Goal: Task Accomplishment & Management: Complete application form

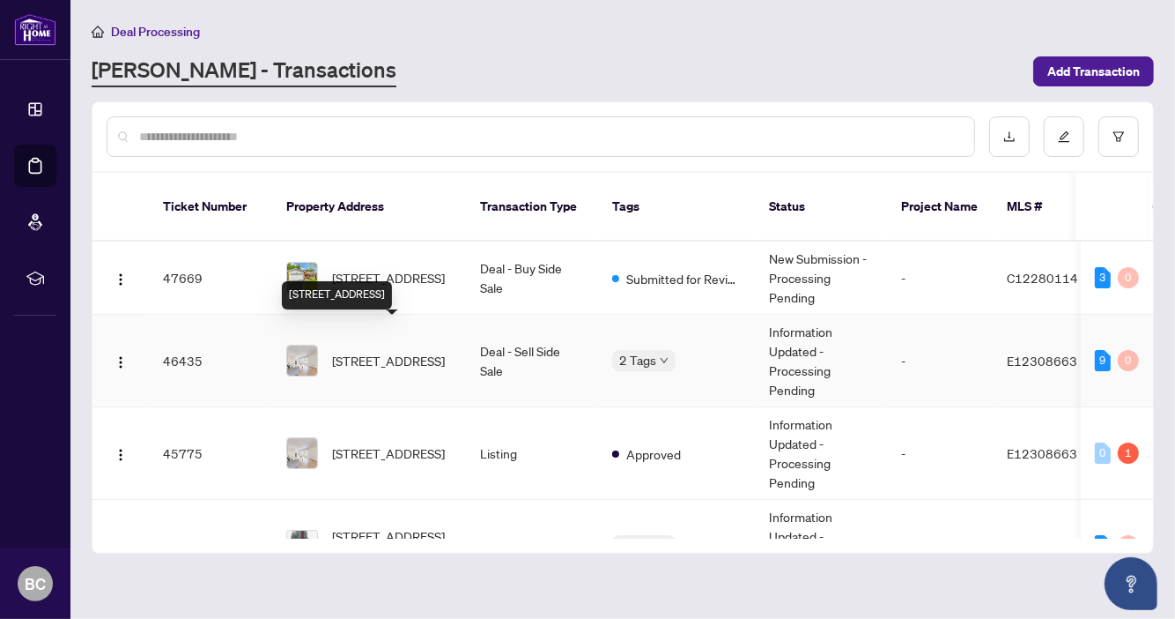
click at [386, 351] on span "[STREET_ADDRESS]" at bounding box center [388, 360] width 113 height 19
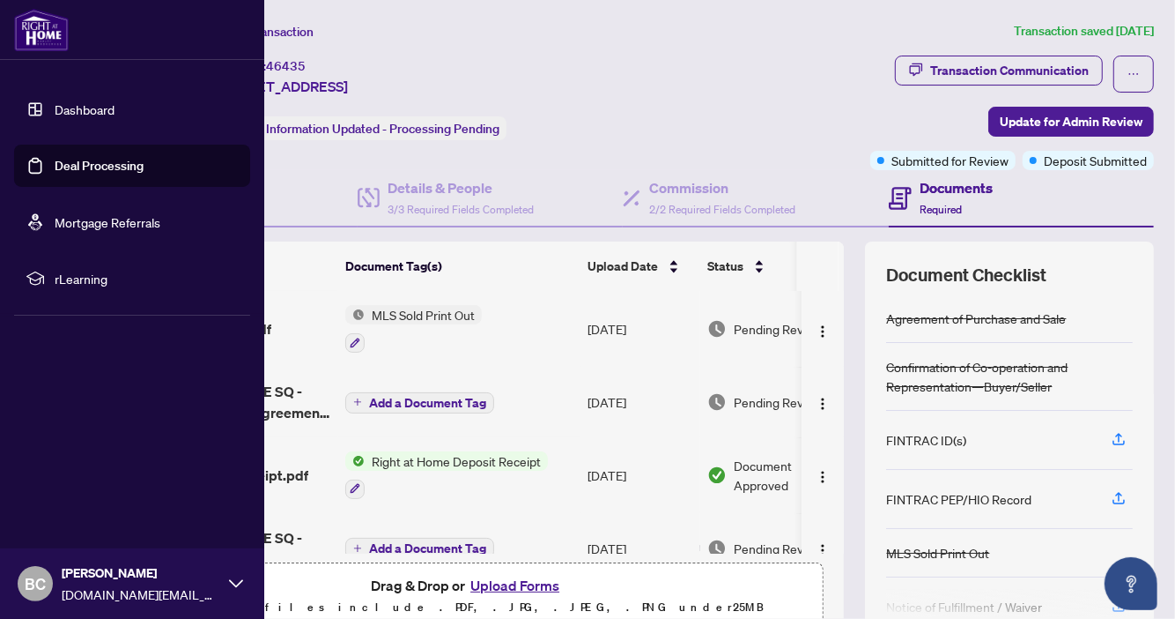
click at [85, 107] on link "Dashboard" at bounding box center [85, 109] width 60 height 16
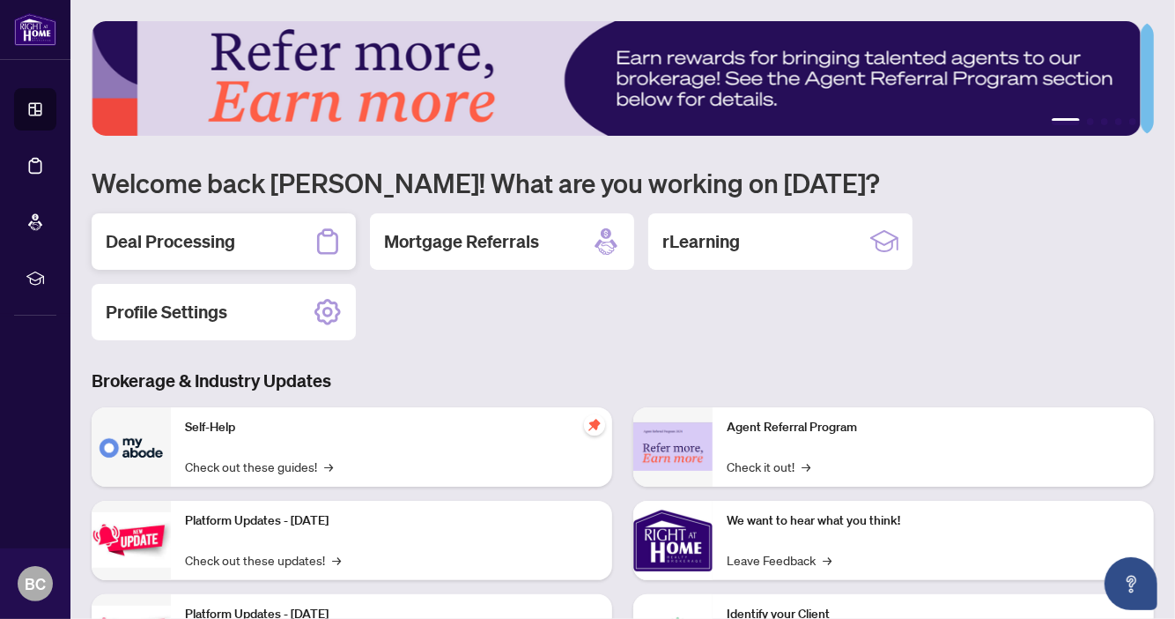
click at [192, 242] on h2 "Deal Processing" at bounding box center [171, 241] width 130 height 25
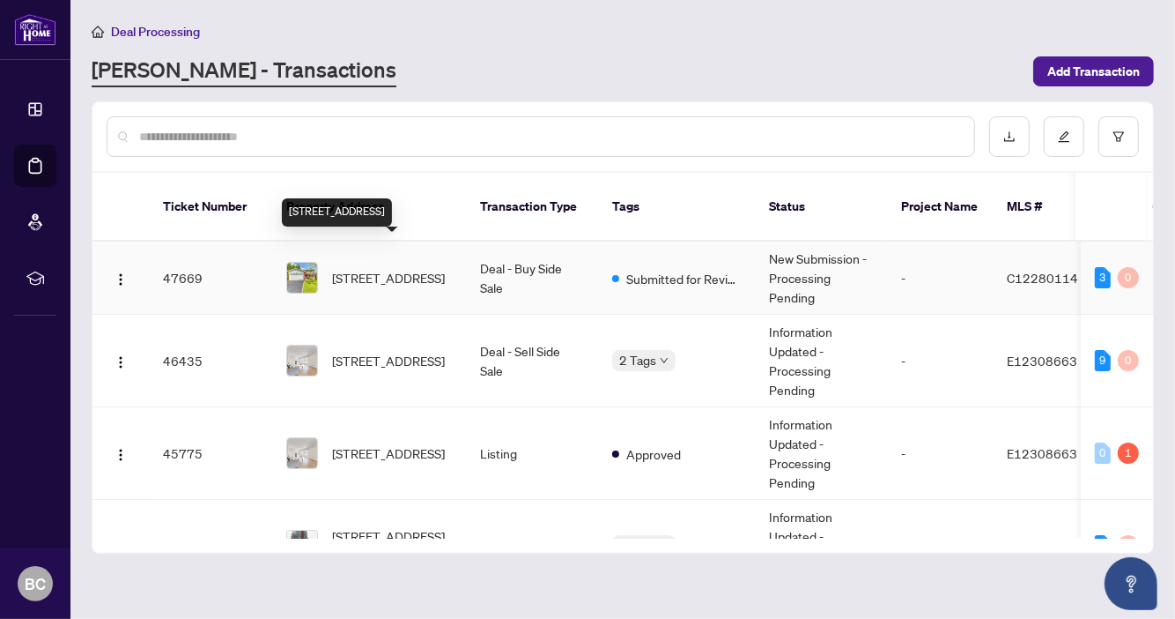
click at [404, 268] on span "[STREET_ADDRESS]" at bounding box center [388, 277] width 113 height 19
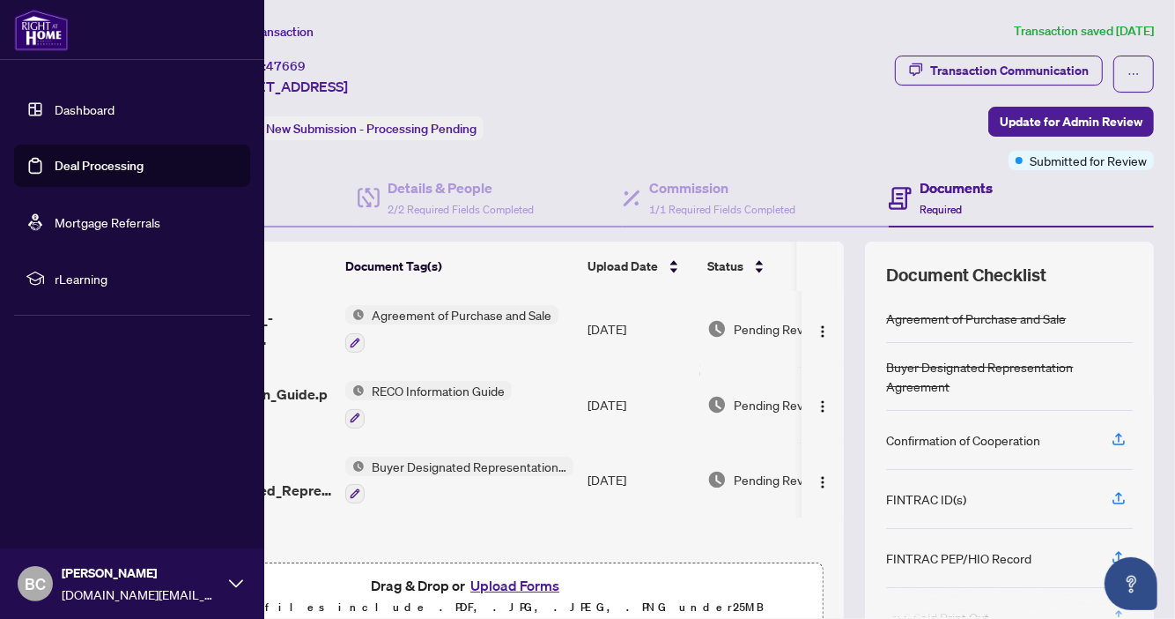
click at [93, 111] on link "Dashboard" at bounding box center [85, 109] width 60 height 16
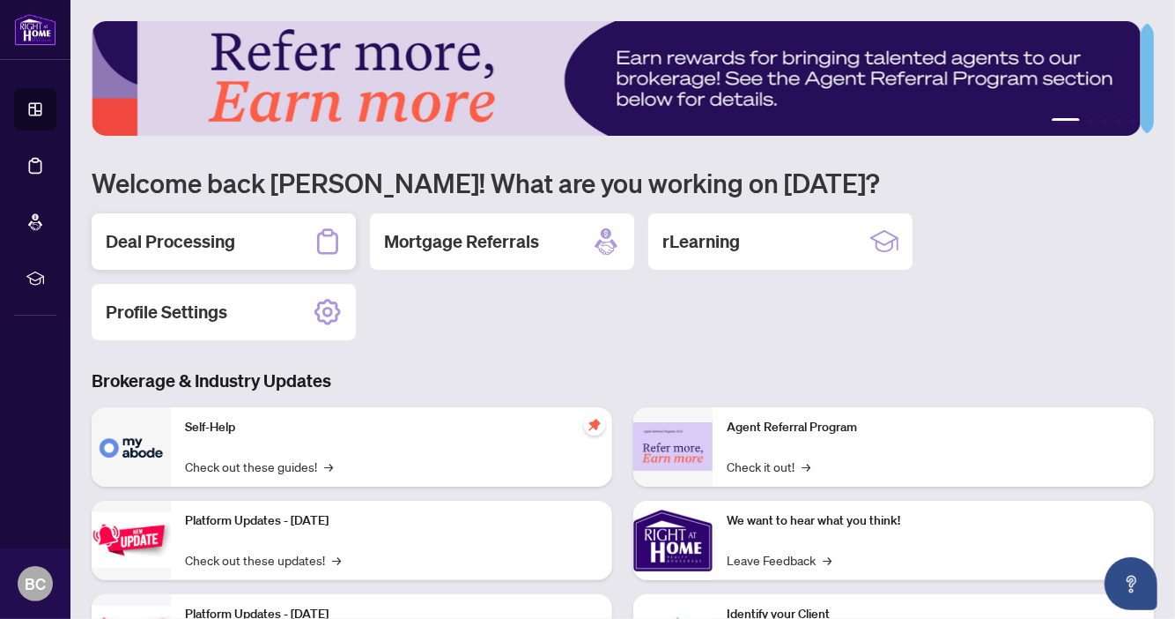
click at [196, 234] on h2 "Deal Processing" at bounding box center [171, 241] width 130 height 25
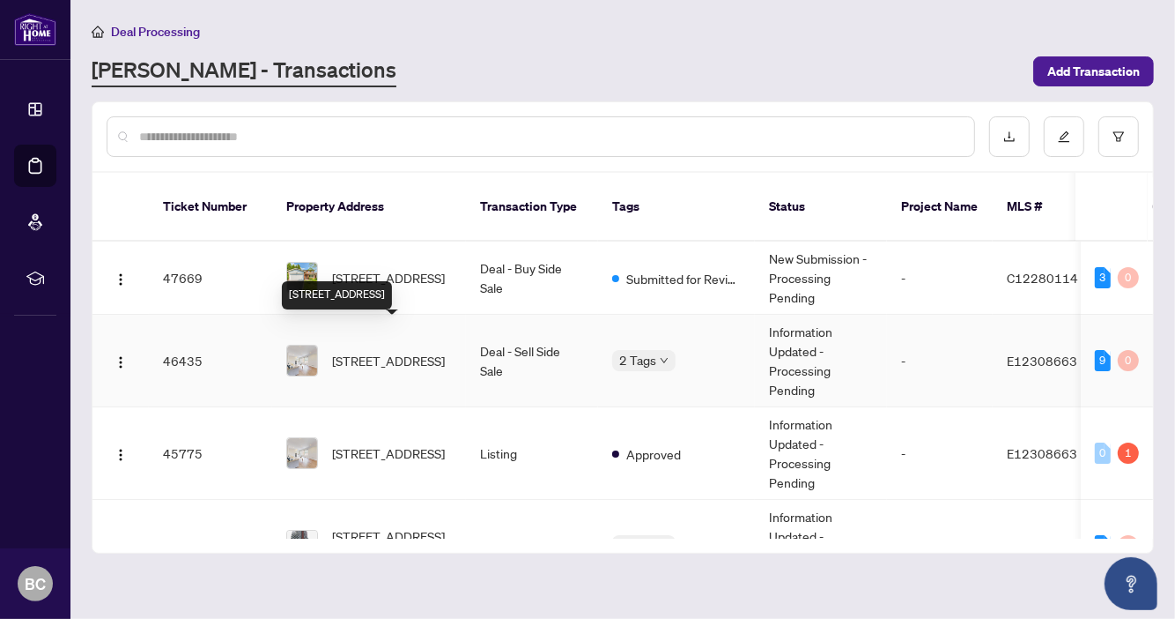
click at [394, 351] on span "[STREET_ADDRESS]" at bounding box center [388, 360] width 113 height 19
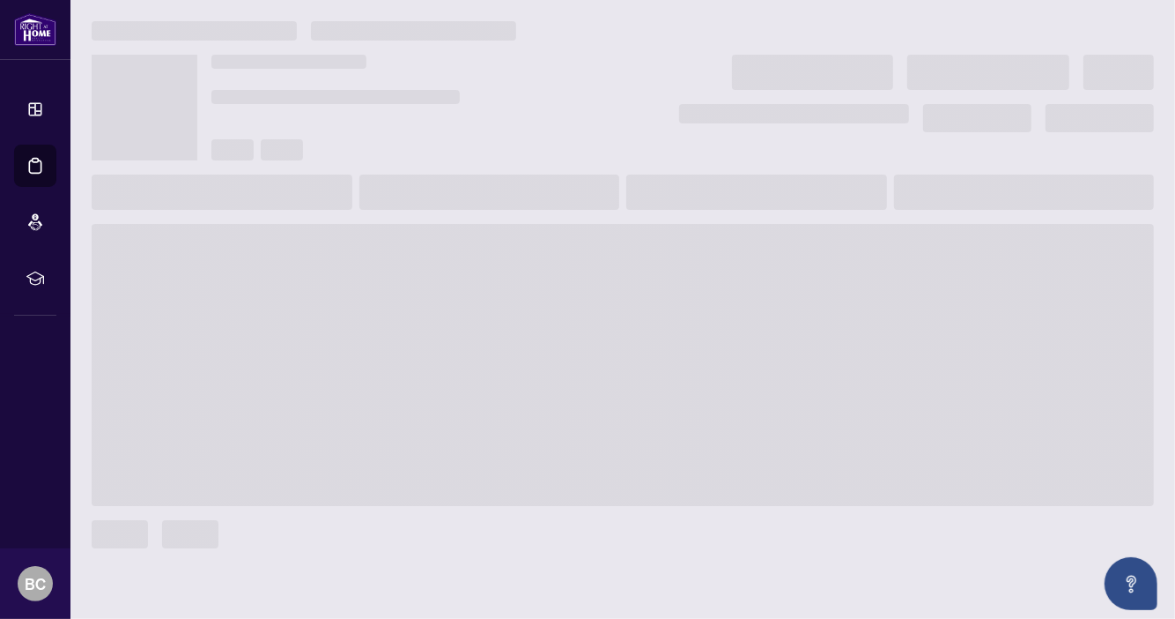
click at [394, 331] on span at bounding box center [623, 365] width 1063 height 282
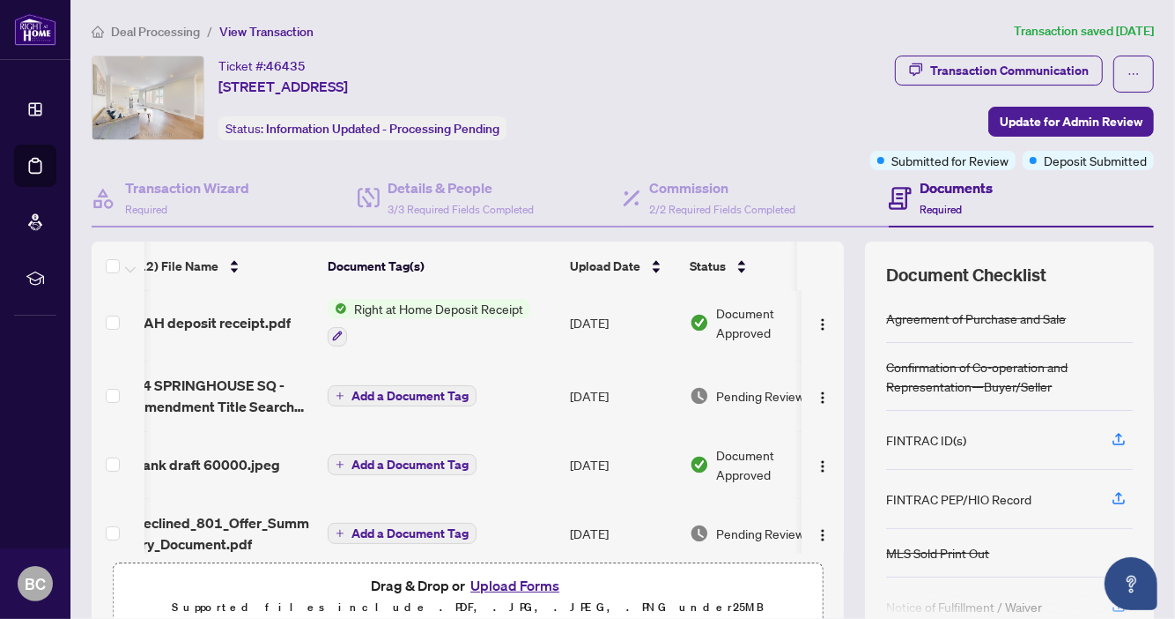
scroll to position [125, 18]
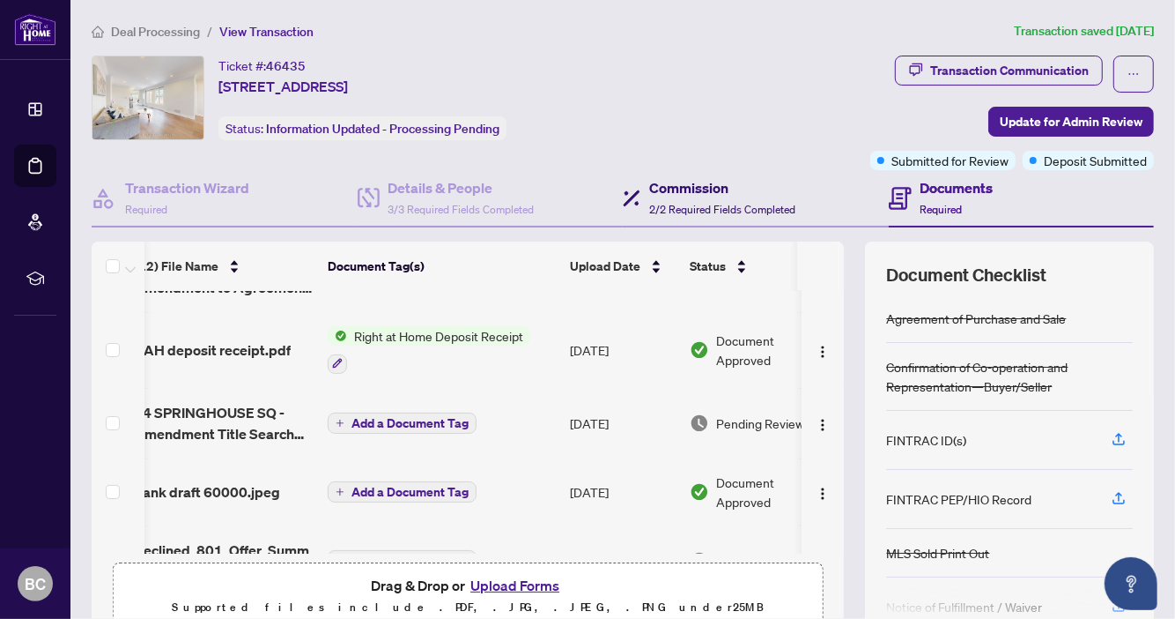
click at [689, 188] on h4 "Commission" at bounding box center [722, 187] width 146 height 21
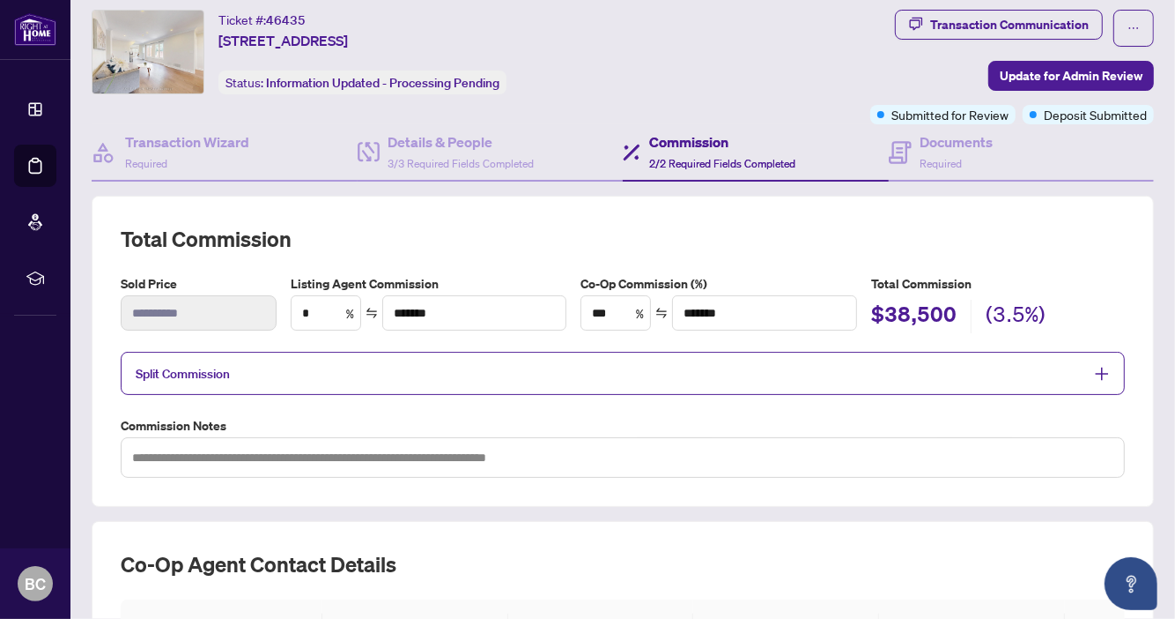
scroll to position [41, 0]
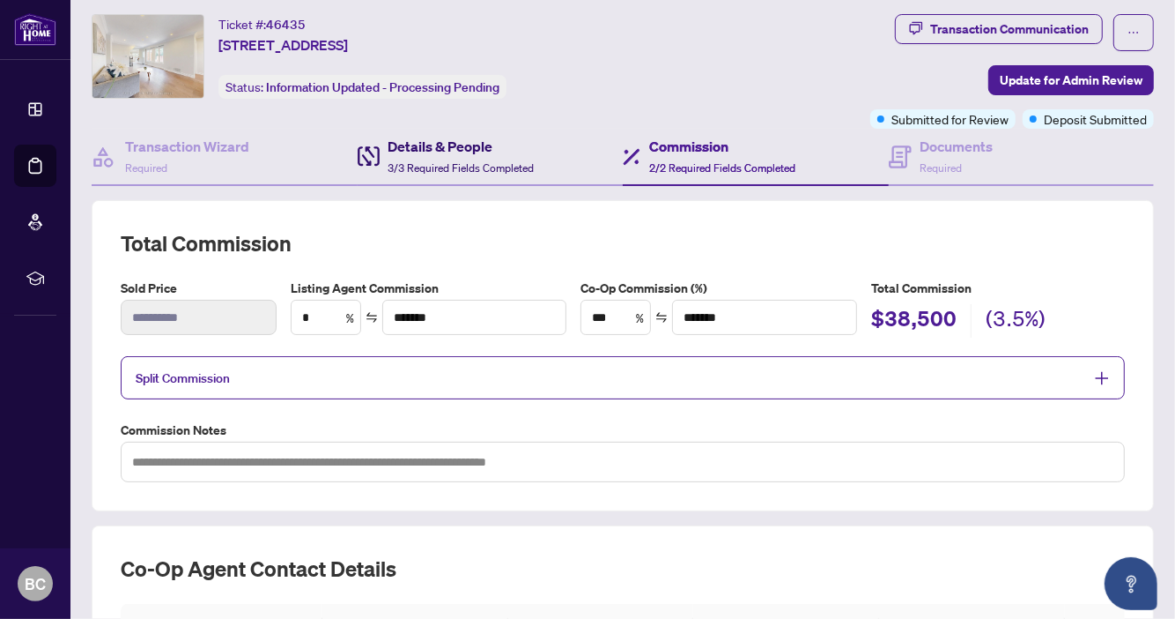
click at [465, 137] on h4 "Details & People" at bounding box center [462, 146] width 146 height 21
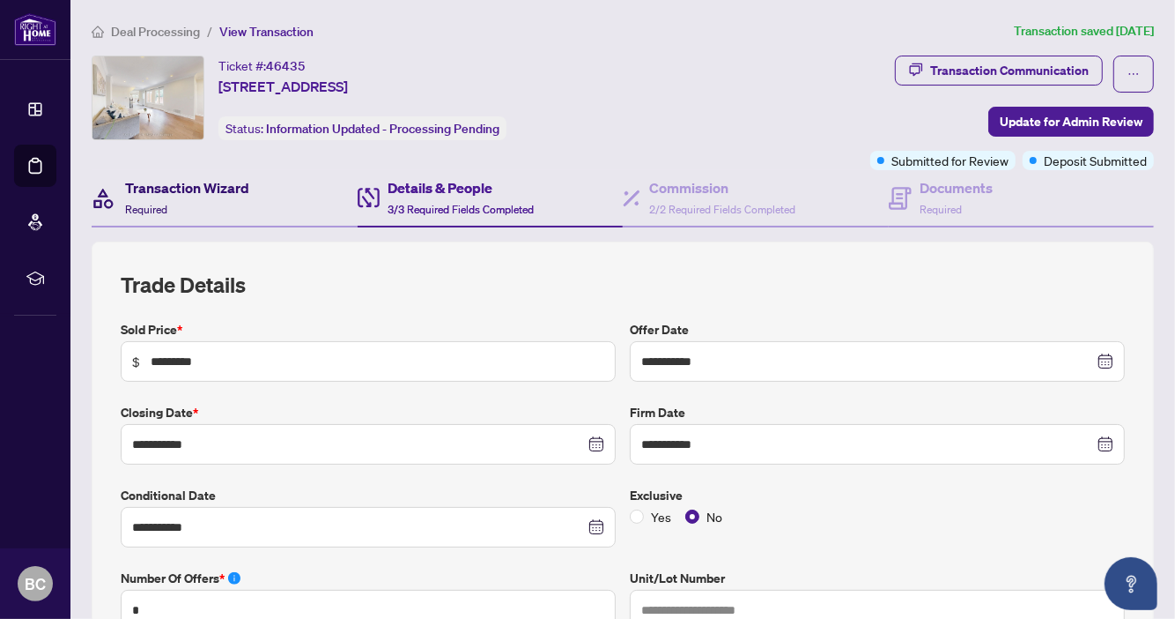
click at [184, 178] on h4 "Transaction Wizard" at bounding box center [187, 187] width 124 height 21
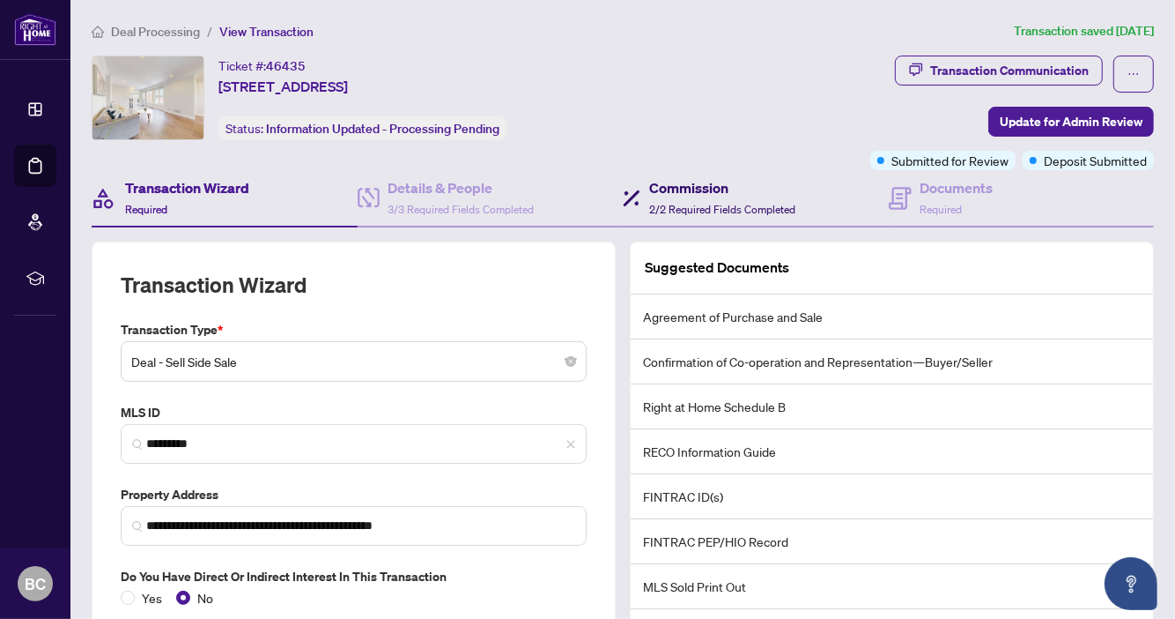
click at [745, 194] on h4 "Commission" at bounding box center [722, 187] width 146 height 21
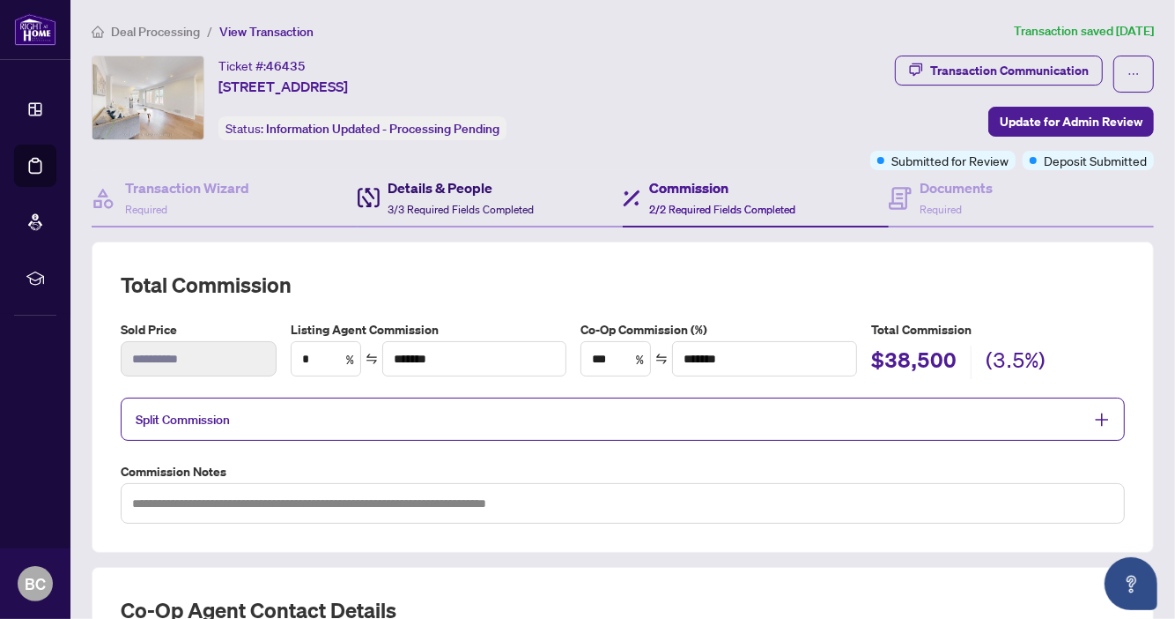
click at [433, 188] on h4 "Details & People" at bounding box center [462, 187] width 146 height 21
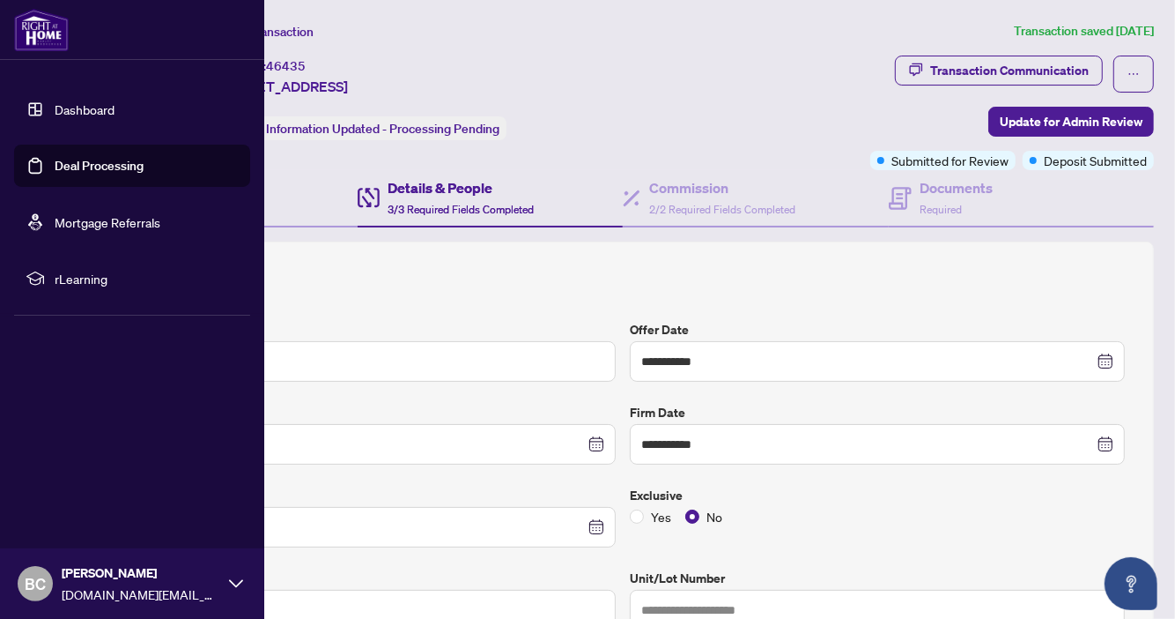
click at [100, 106] on link "Dashboard" at bounding box center [85, 109] width 60 height 16
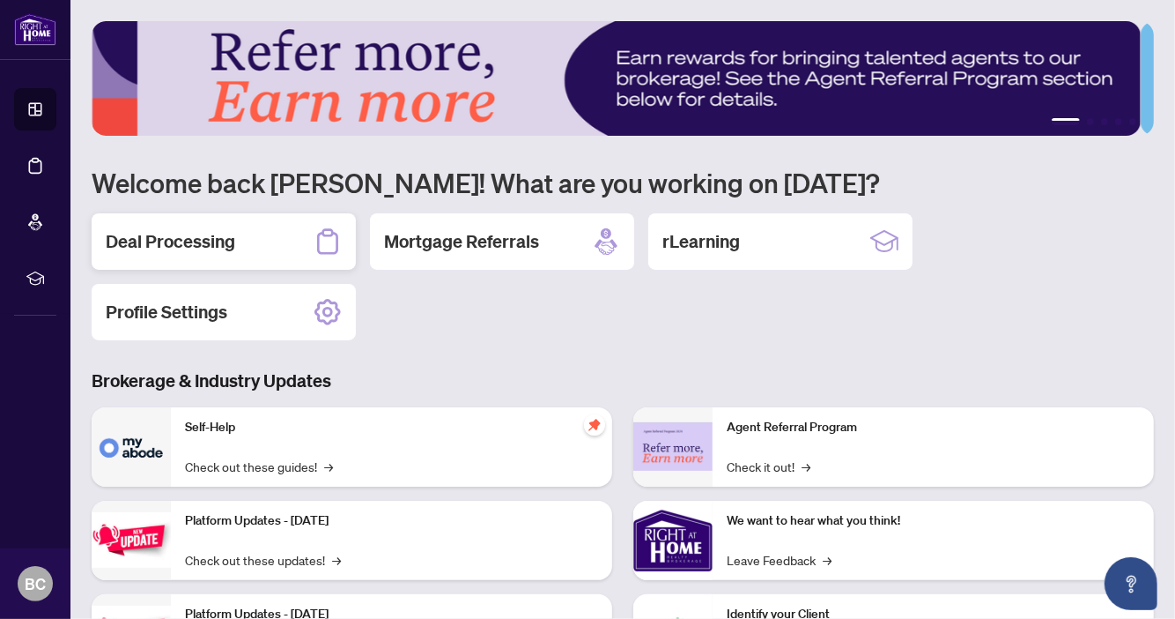
click at [195, 239] on h2 "Deal Processing" at bounding box center [171, 241] width 130 height 25
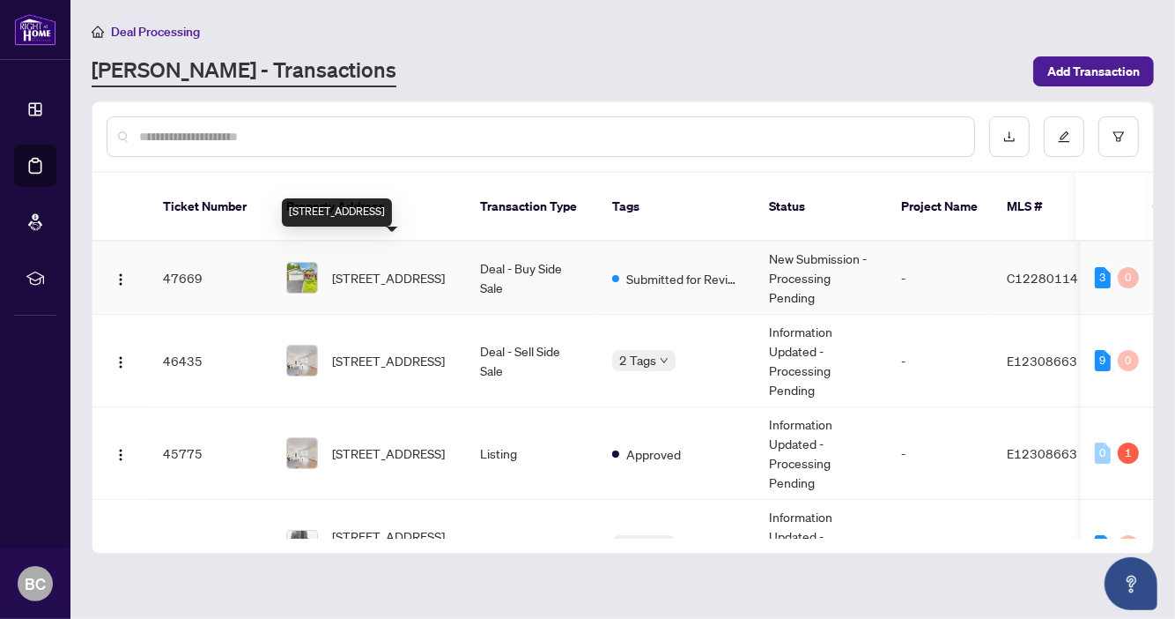
click at [405, 268] on span "[STREET_ADDRESS]" at bounding box center [388, 277] width 113 height 19
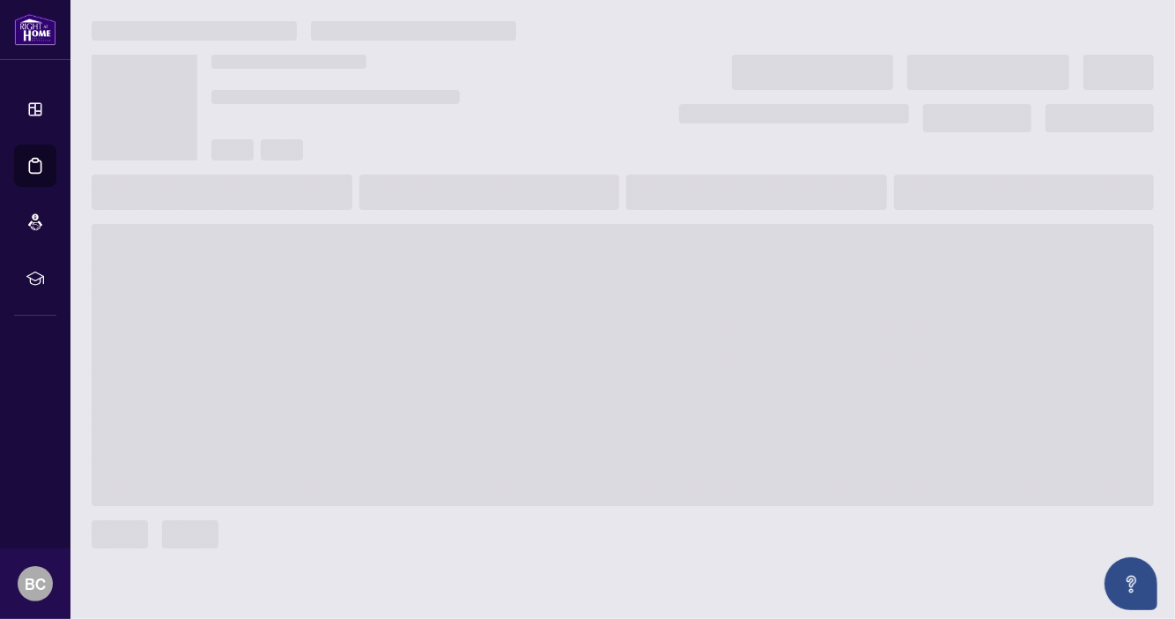
click at [405, 257] on span at bounding box center [623, 365] width 1063 height 282
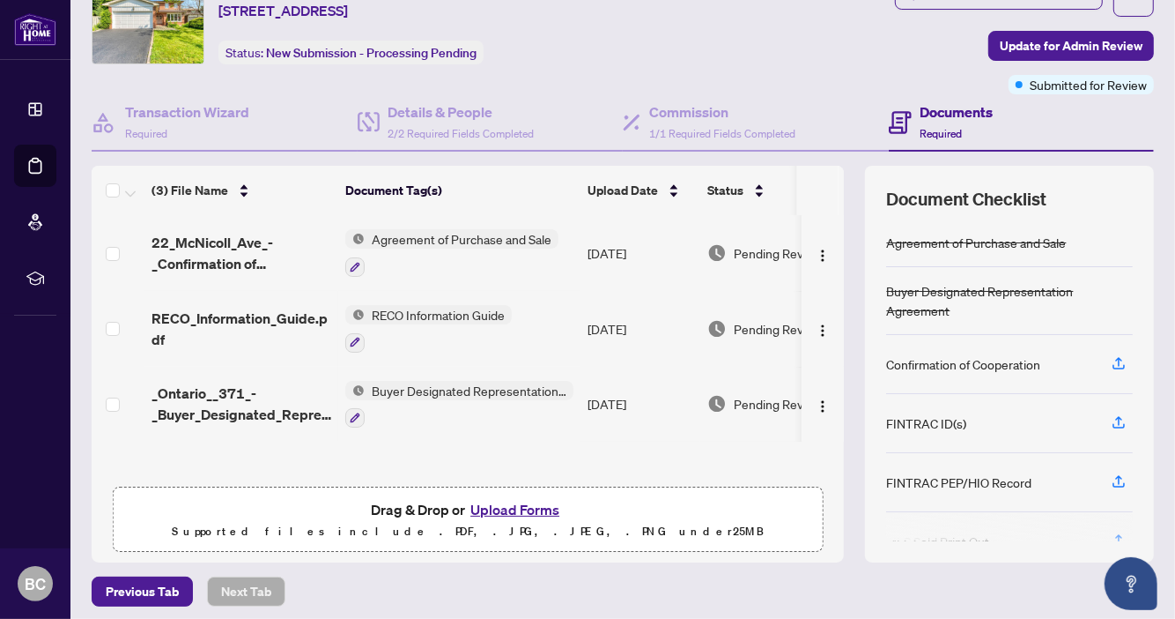
scroll to position [75, 0]
click at [167, 107] on h4 "Transaction Wizard" at bounding box center [187, 112] width 124 height 21
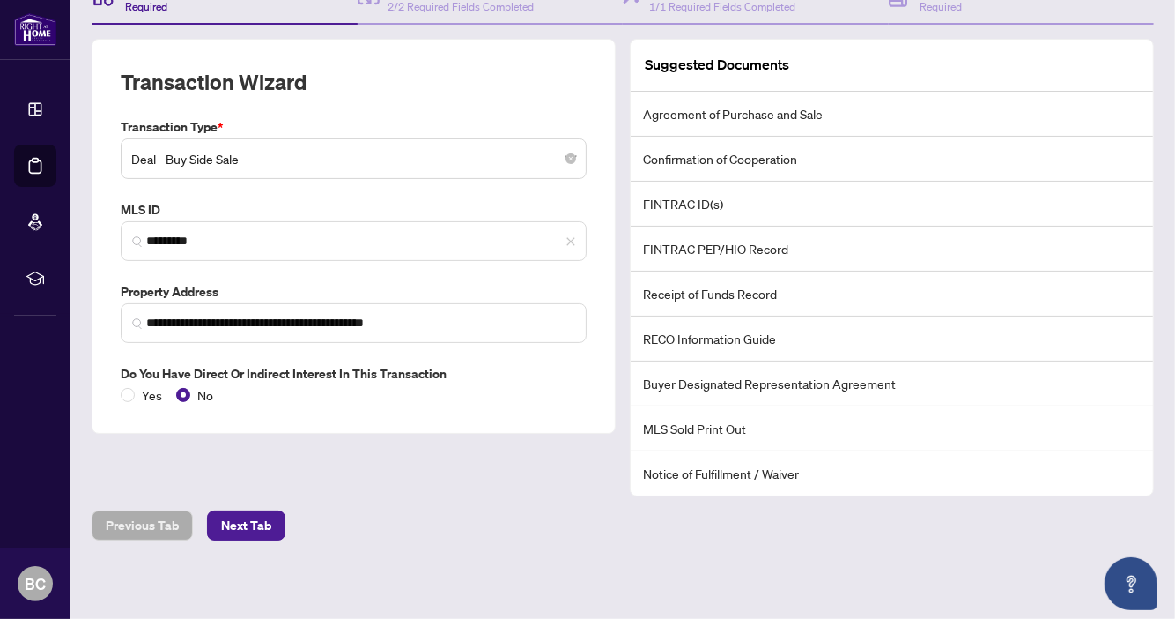
scroll to position [50, 0]
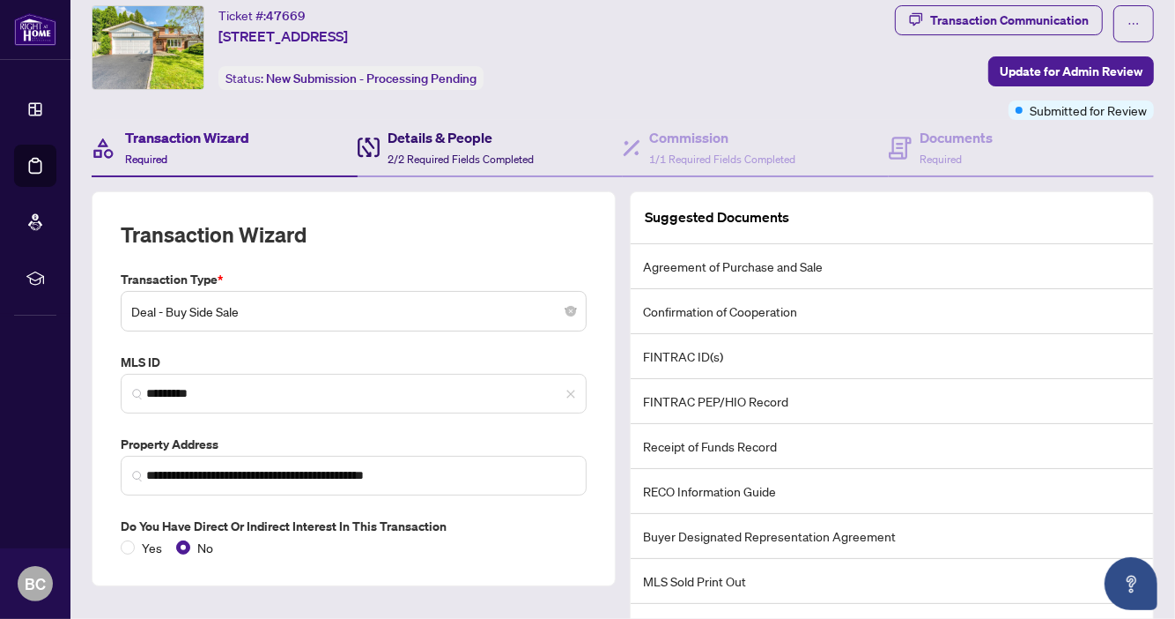
click at [426, 137] on h4 "Details & People" at bounding box center [462, 137] width 146 height 21
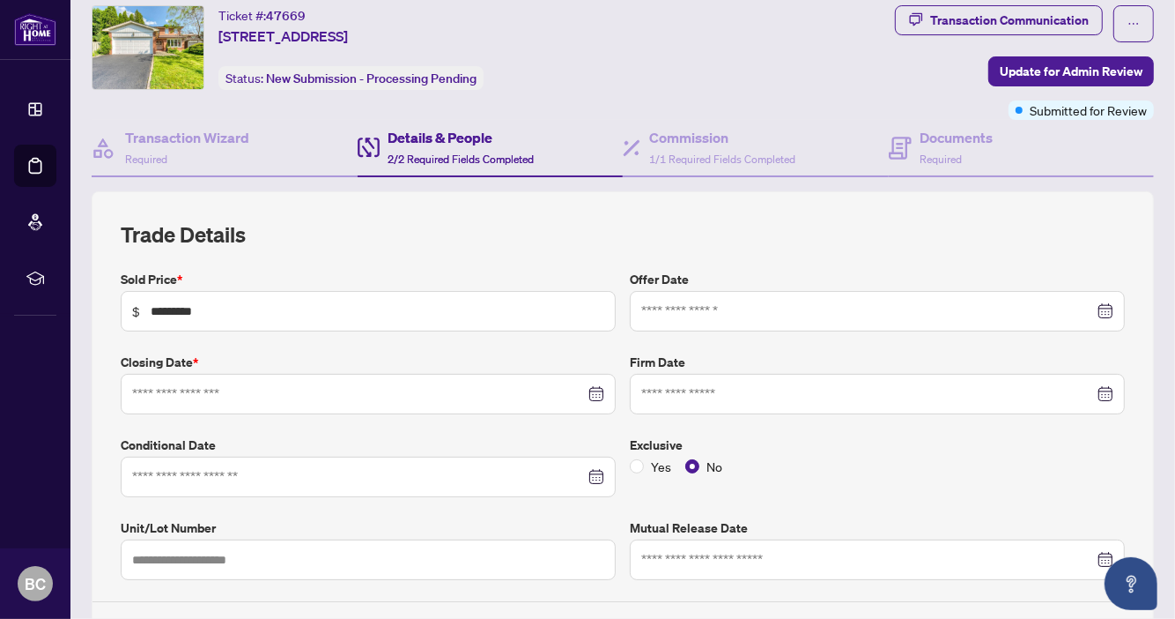
type input "**********"
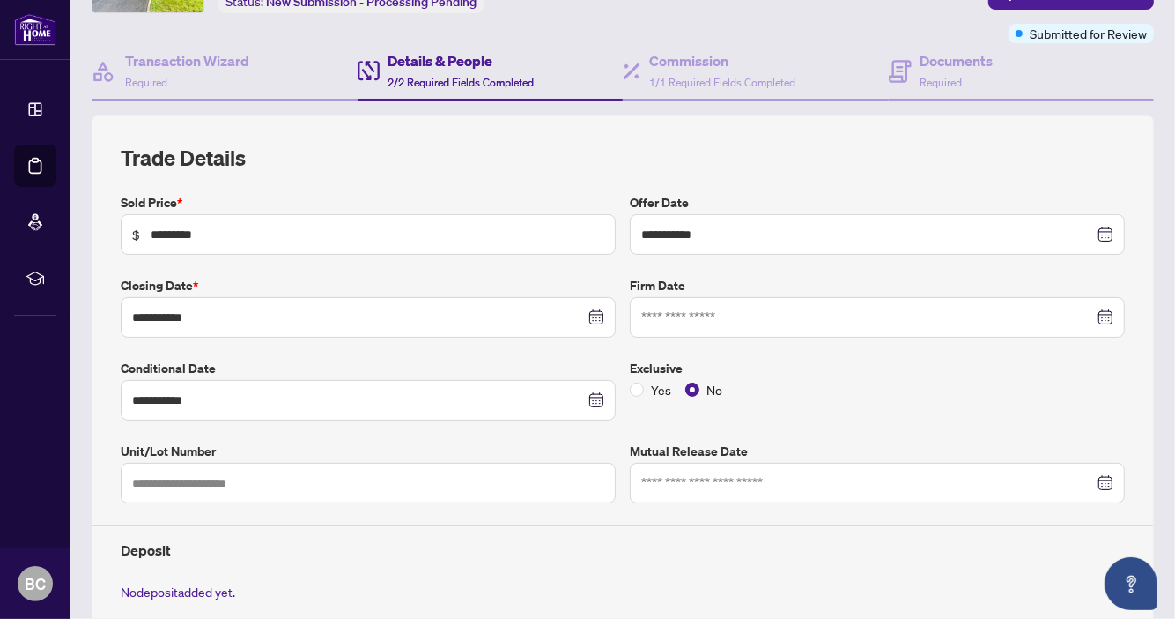
scroll to position [126, 0]
